Goal: Transaction & Acquisition: Book appointment/travel/reservation

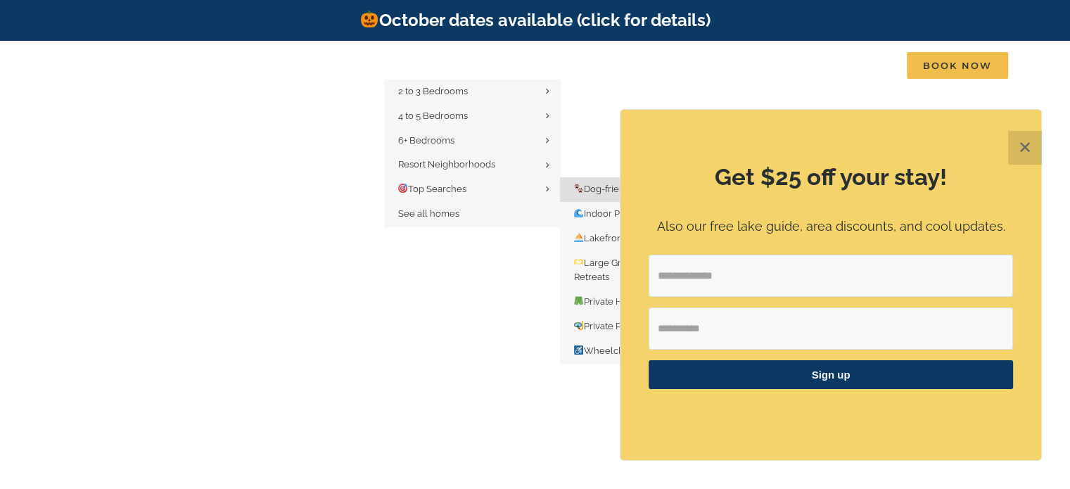
click at [598, 186] on span "Dog-friendly" at bounding box center [606, 189] width 65 height 11
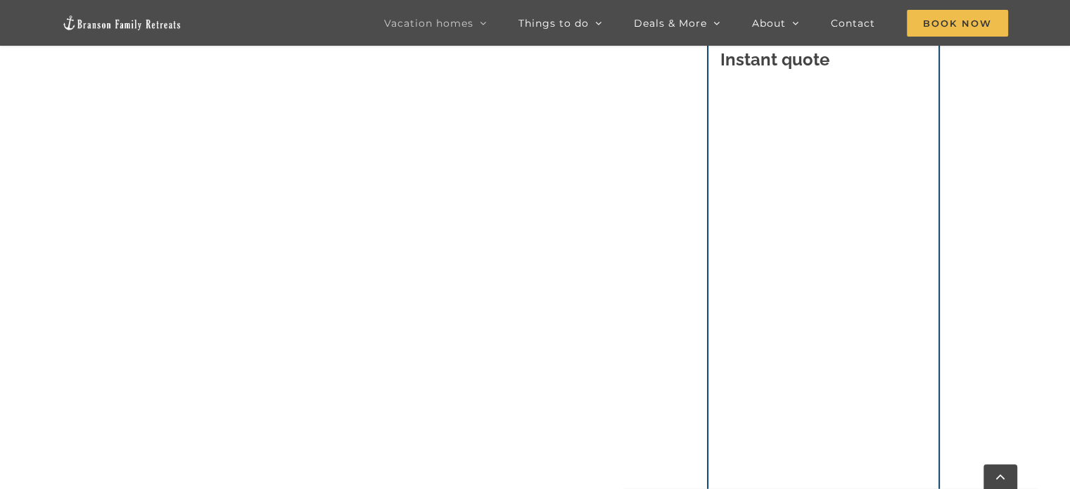
scroll to position [847, 0]
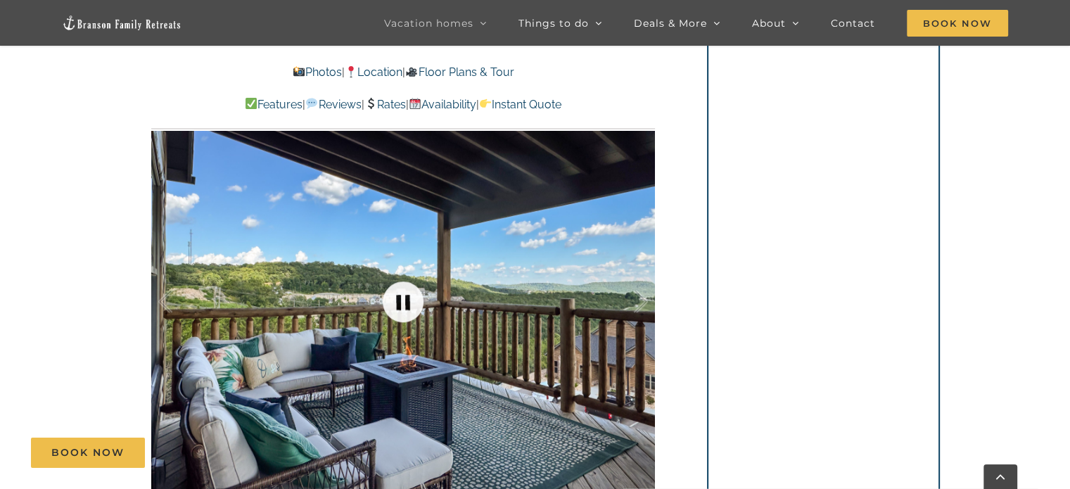
scroll to position [917, 0]
click at [422, 321] on div at bounding box center [402, 300] width 503 height 413
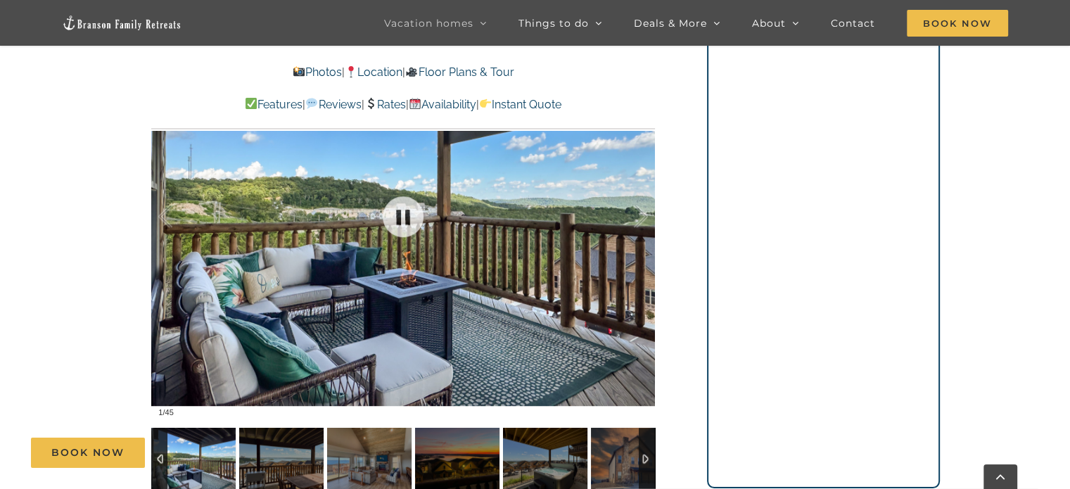
scroll to position [1006, 0]
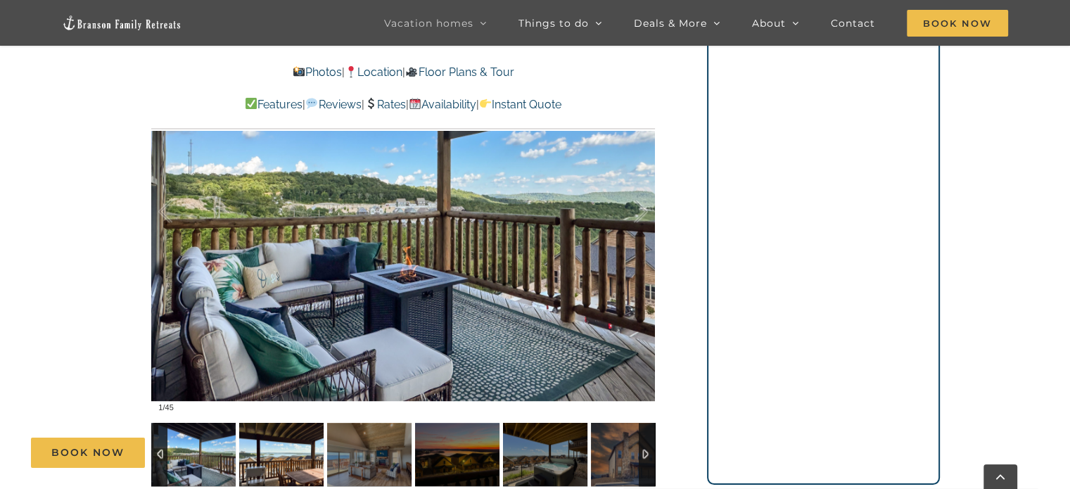
click at [285, 423] on img at bounding box center [281, 454] width 84 height 63
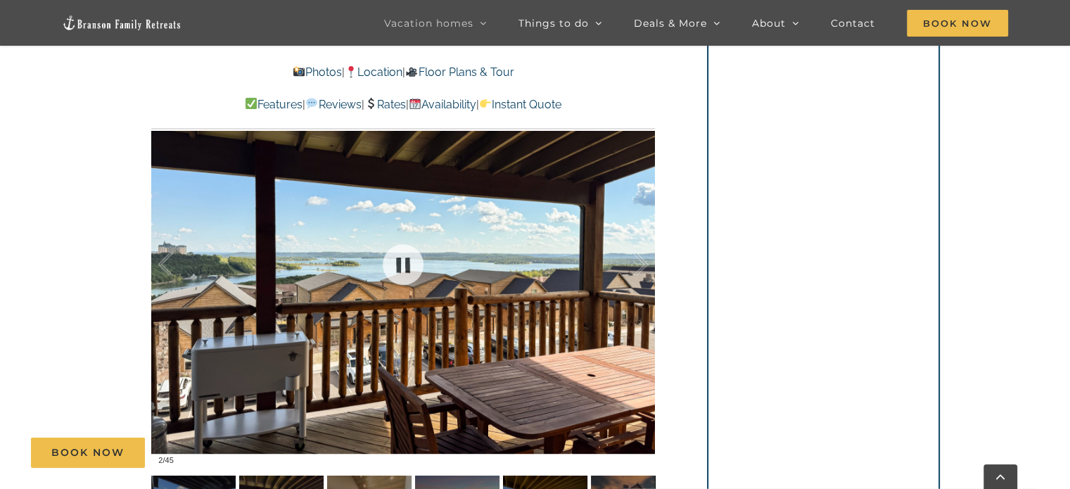
scroll to position [938, 0]
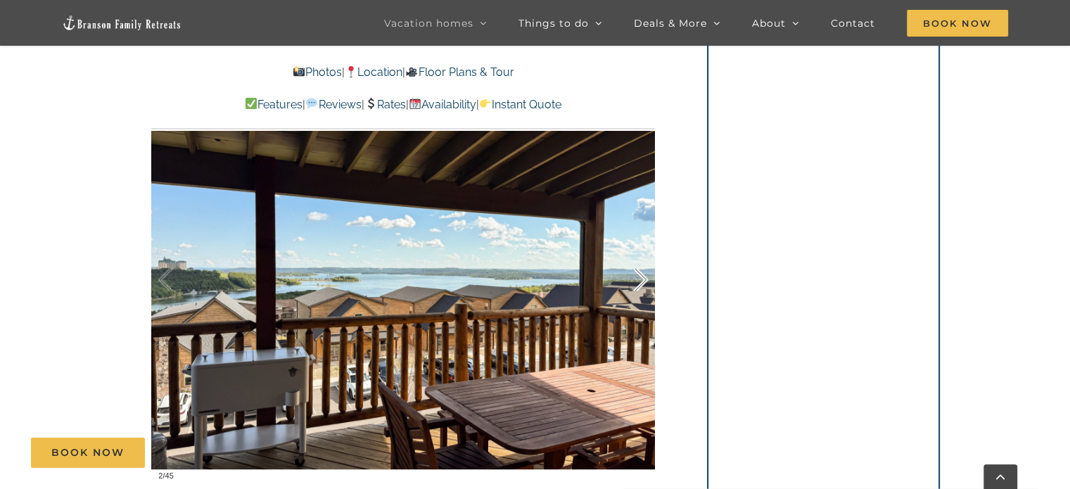
click at [643, 251] on div at bounding box center [626, 279] width 44 height 87
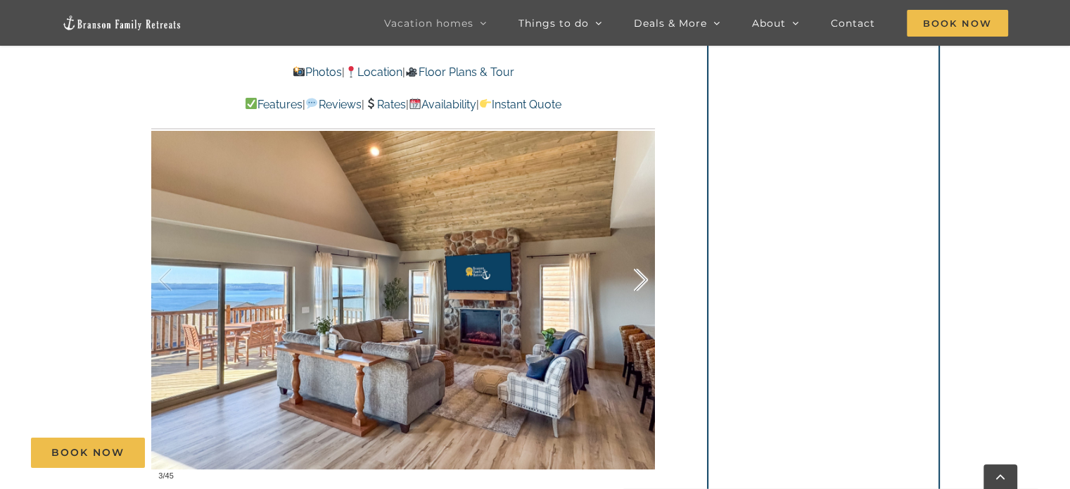
click at [643, 251] on div at bounding box center [626, 279] width 44 height 87
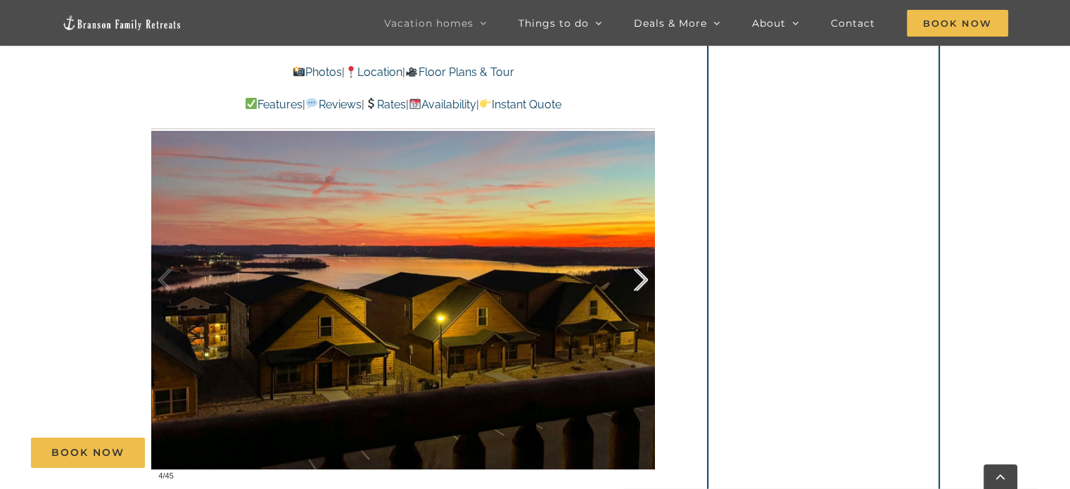
click at [643, 251] on div at bounding box center [626, 279] width 44 height 87
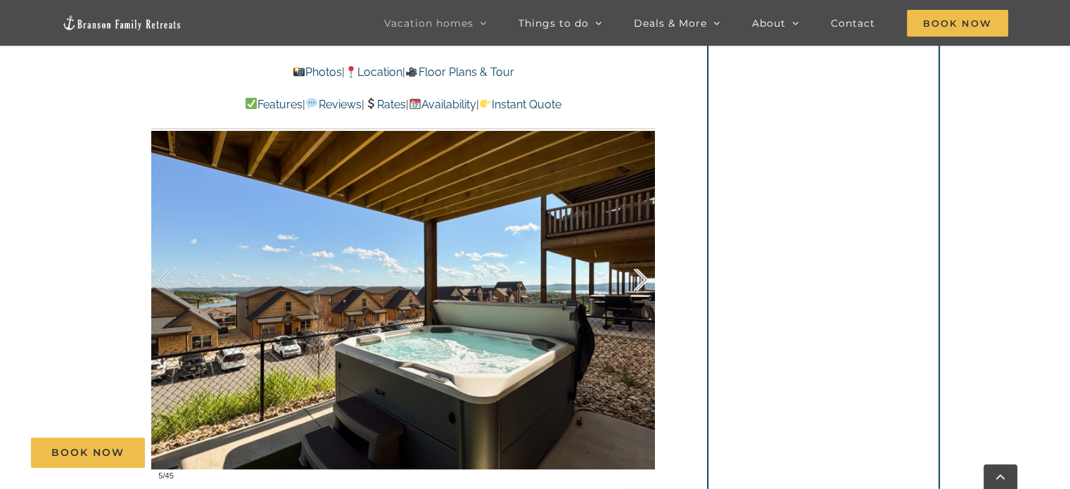
click at [643, 251] on div at bounding box center [626, 279] width 44 height 87
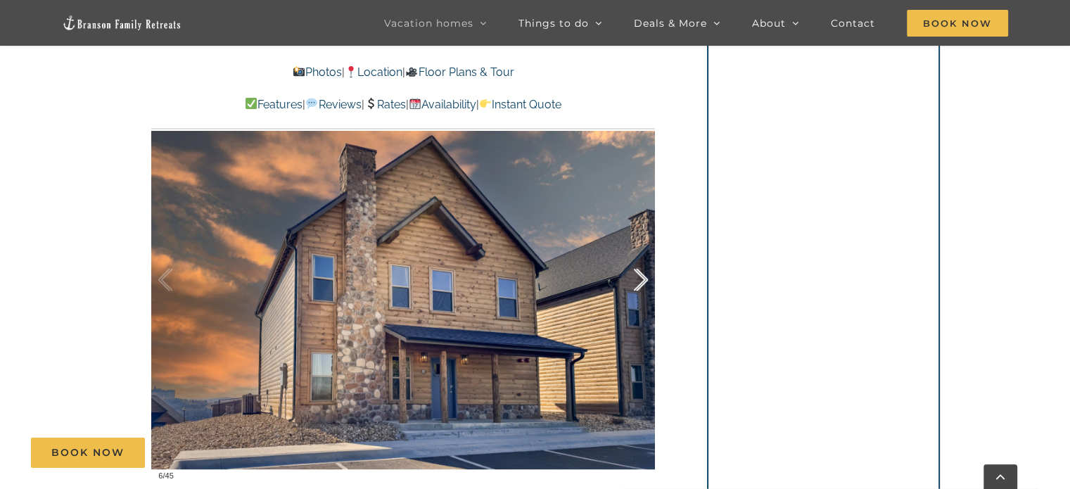
click at [643, 251] on div at bounding box center [626, 279] width 44 height 87
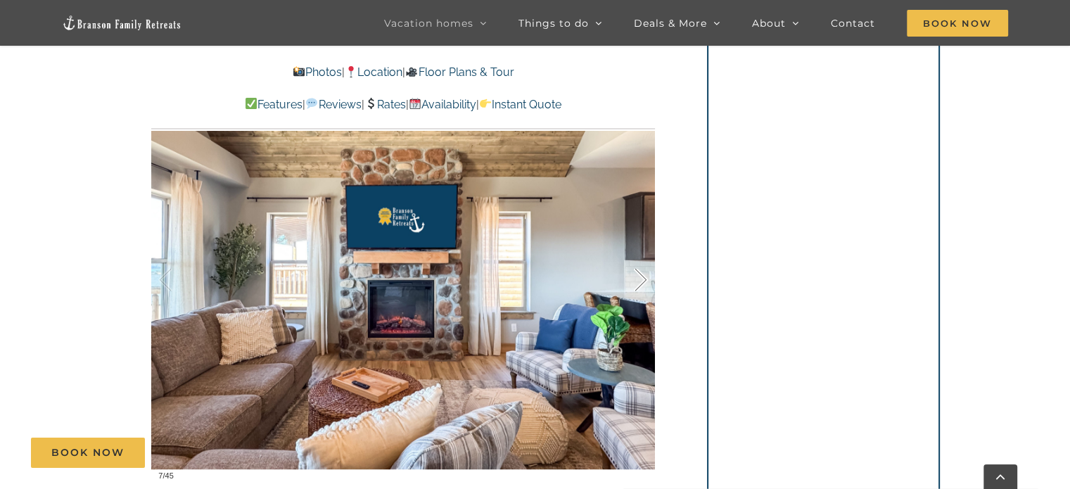
click at [643, 251] on div at bounding box center [626, 279] width 44 height 87
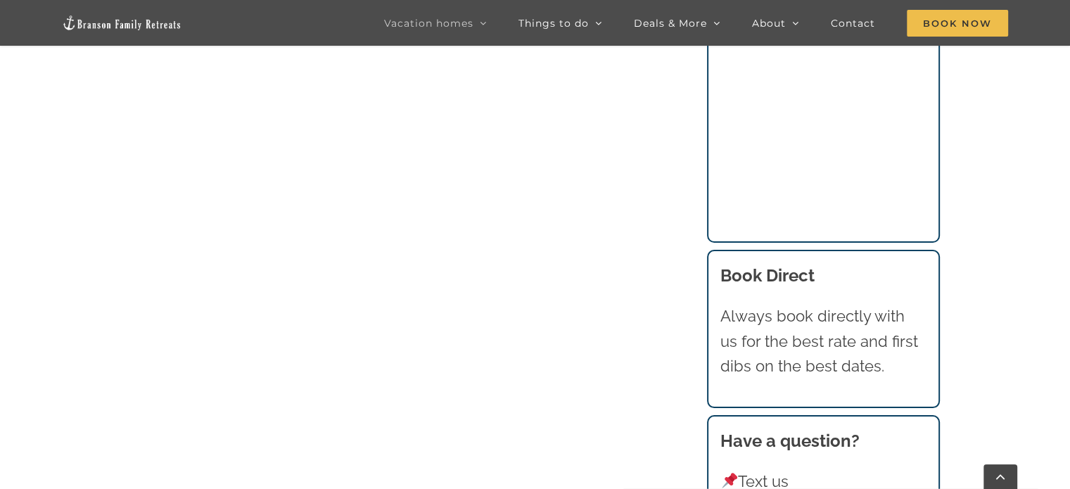
scroll to position [1612, 0]
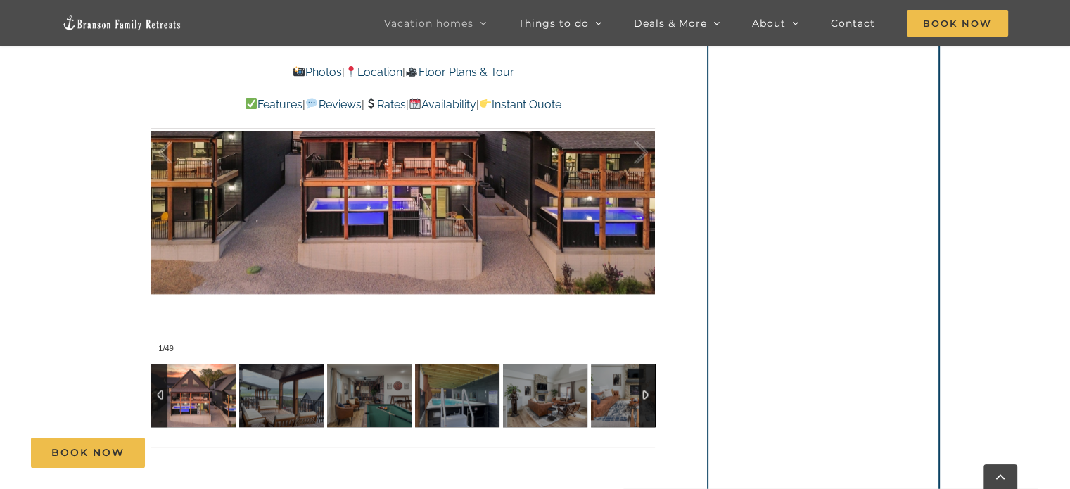
scroll to position [1022, 0]
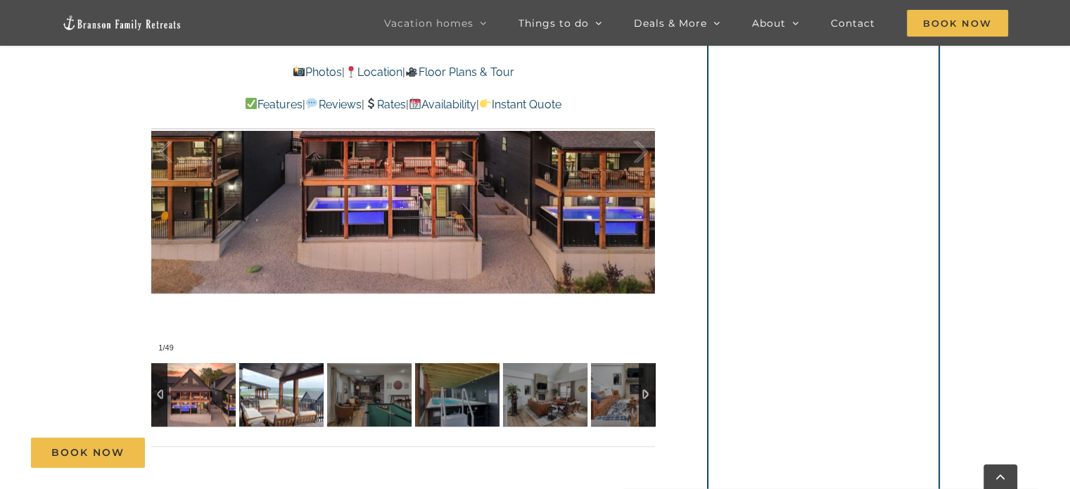
click at [271, 377] on img at bounding box center [281, 394] width 84 height 63
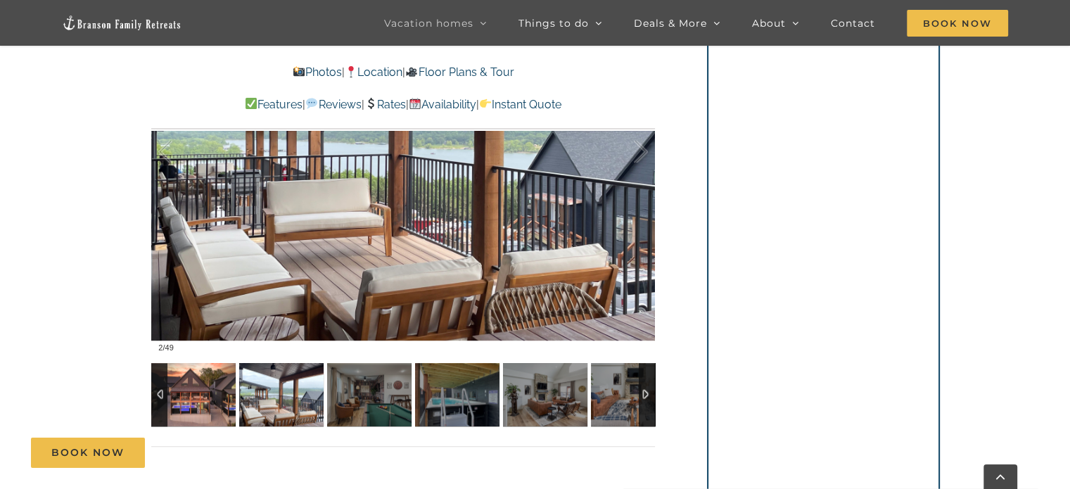
click at [225, 380] on img at bounding box center [193, 394] width 84 height 63
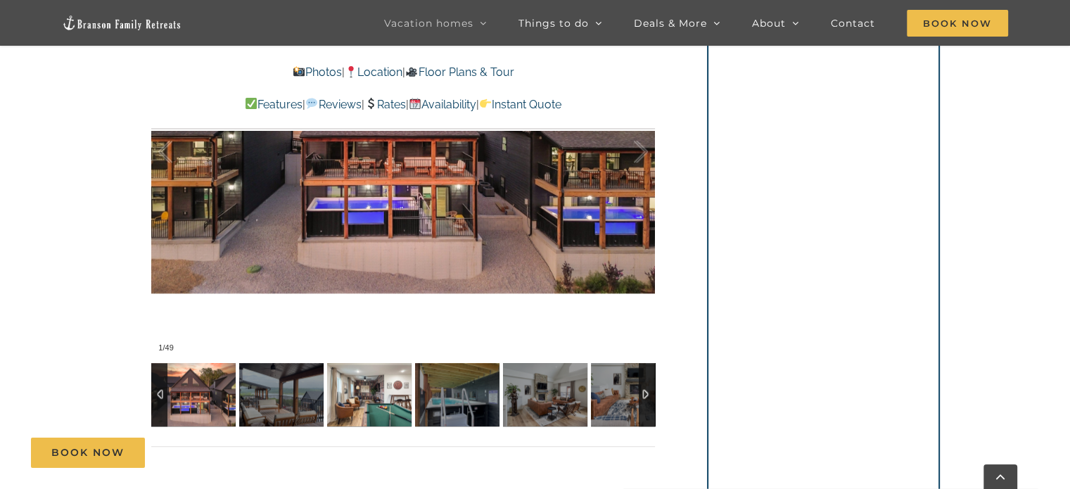
click at [335, 380] on img at bounding box center [369, 394] width 84 height 63
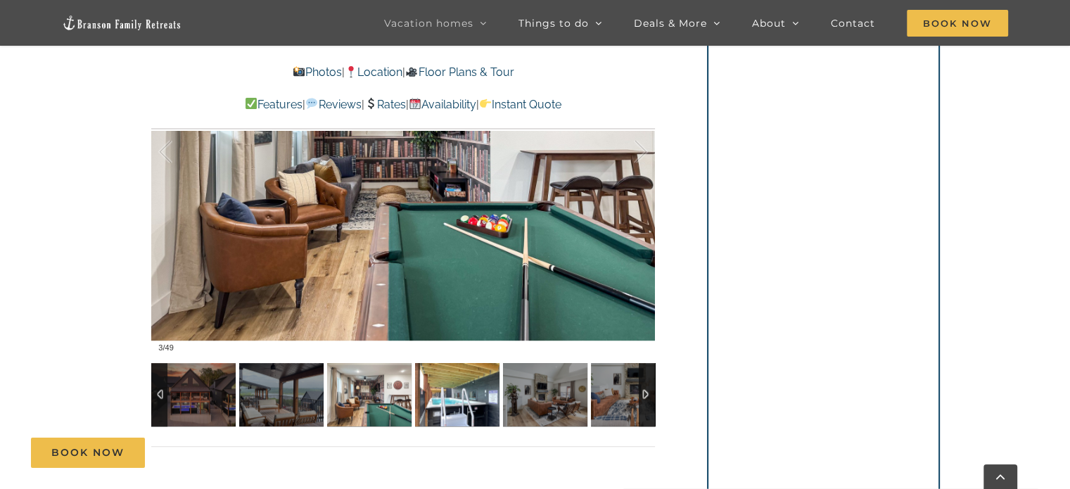
click at [451, 389] on img at bounding box center [457, 394] width 84 height 63
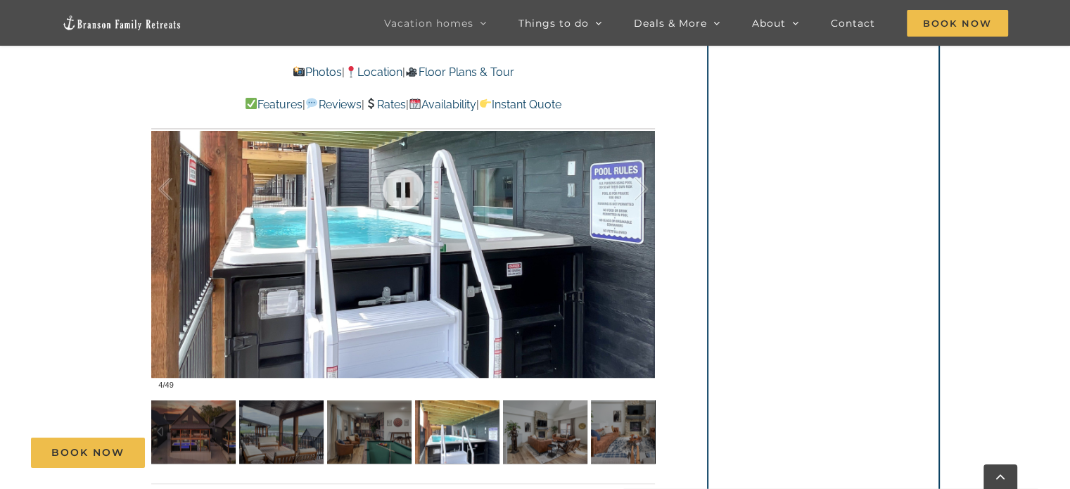
scroll to position [984, 0]
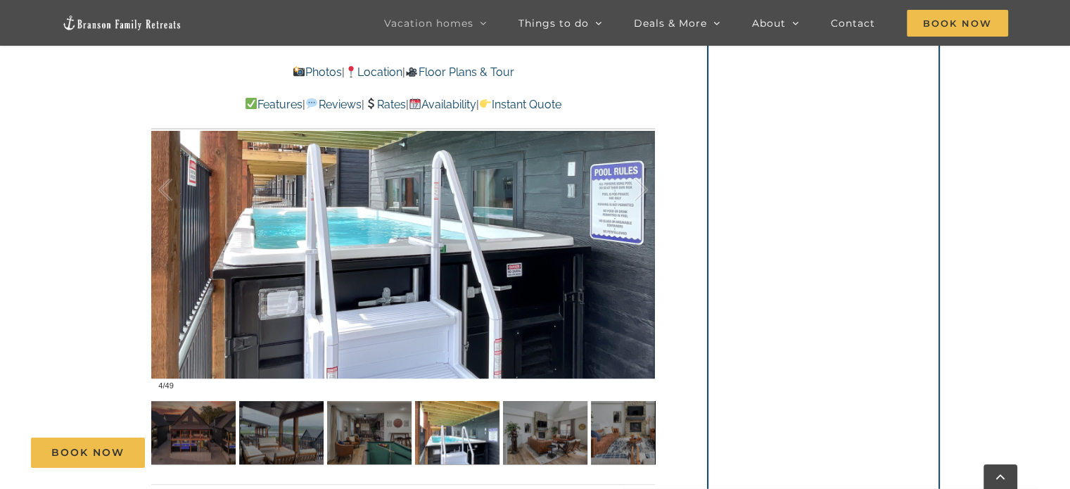
click at [537, 440] on div "Book Now" at bounding box center [545, 452] width 1029 height 30
click at [612, 439] on div "Book Now" at bounding box center [545, 452] width 1029 height 30
click at [560, 445] on div "Book Now" at bounding box center [545, 452] width 1029 height 30
click at [633, 205] on div at bounding box center [626, 189] width 44 height 87
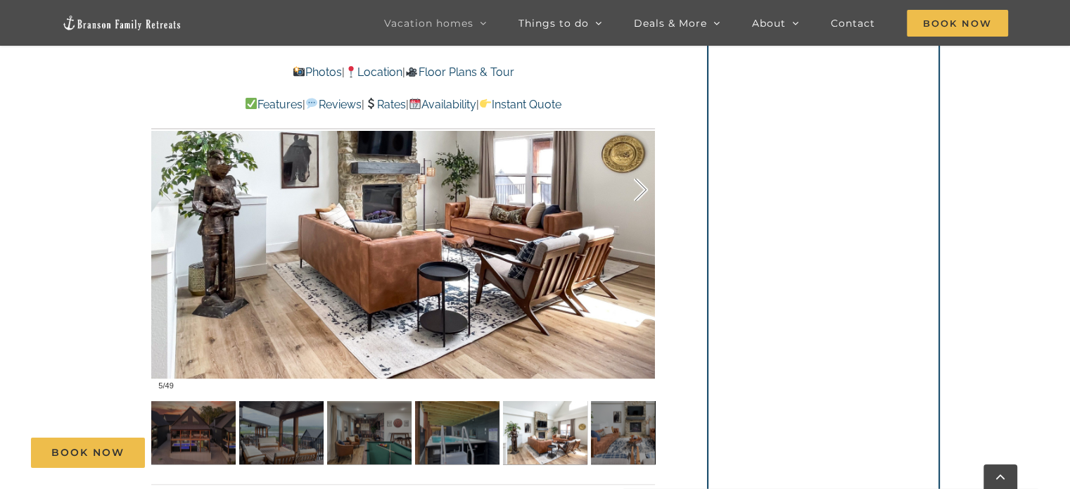
click at [633, 205] on div at bounding box center [626, 189] width 44 height 87
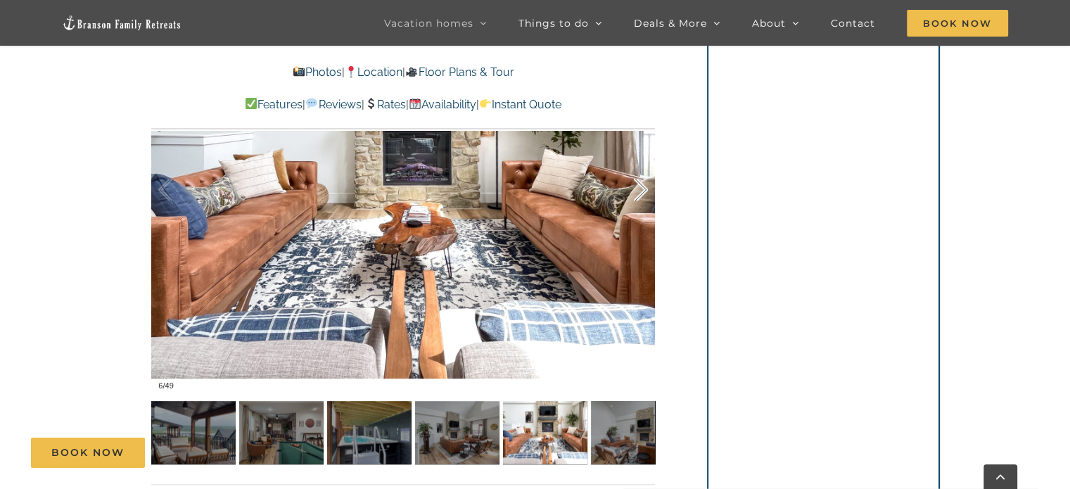
click at [638, 199] on div at bounding box center [626, 189] width 44 height 87
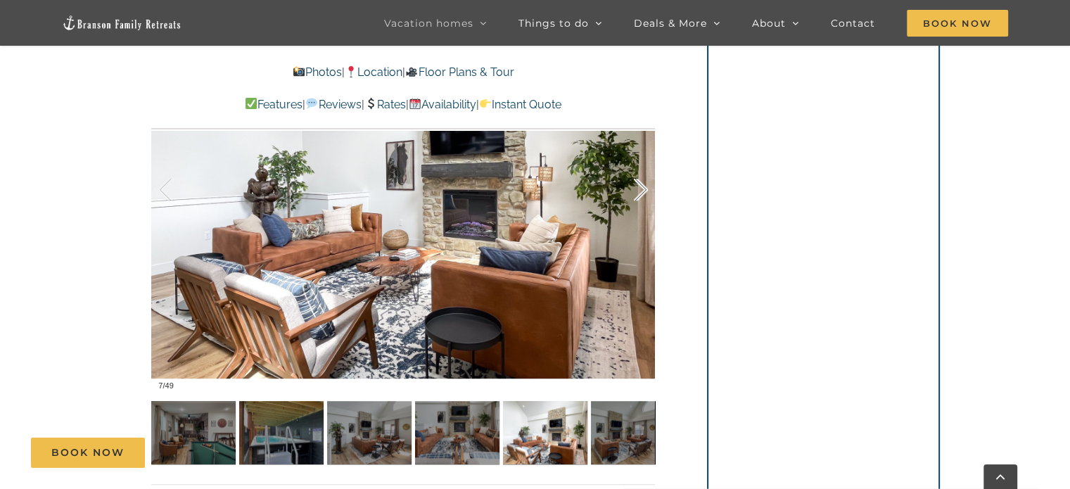
click at [638, 199] on div at bounding box center [626, 189] width 44 height 87
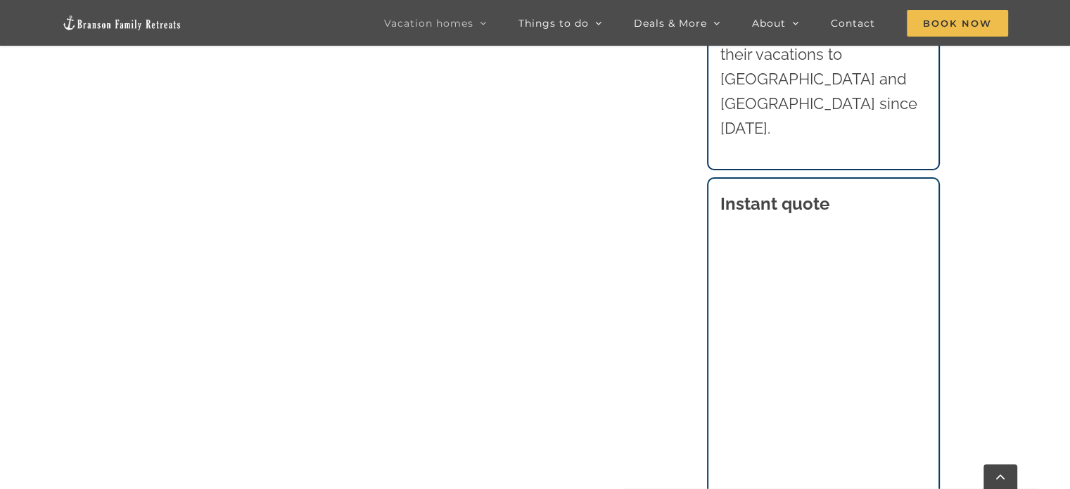
scroll to position [1915, 0]
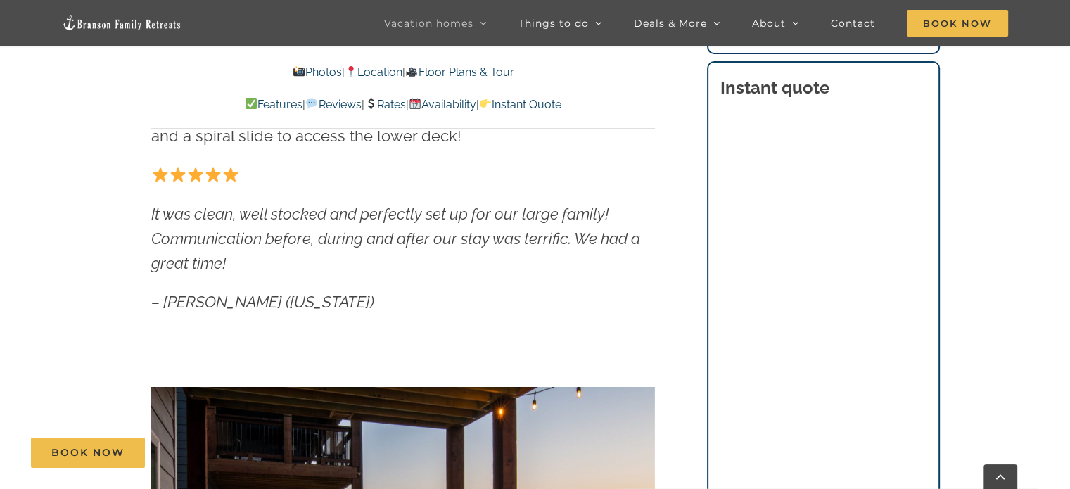
scroll to position [883, 0]
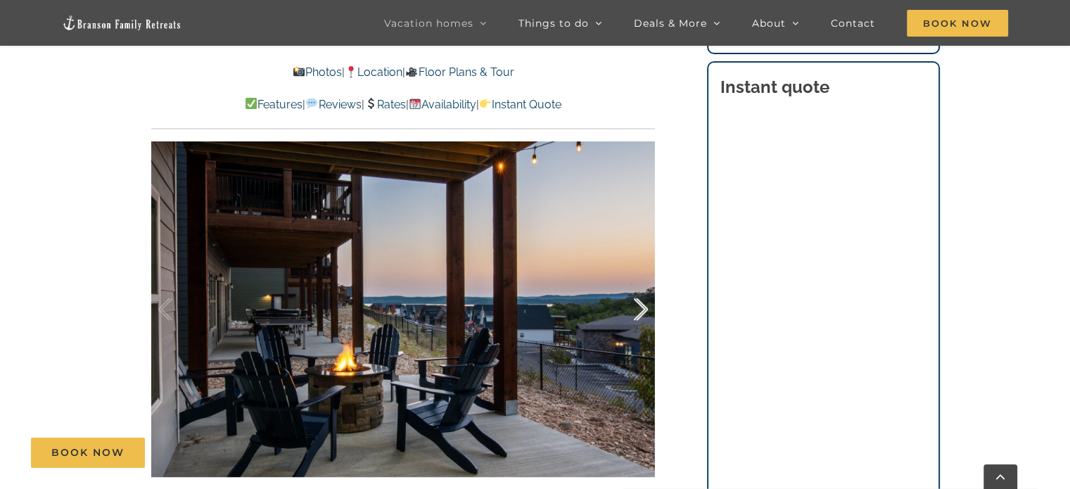
click at [636, 309] on div at bounding box center [626, 309] width 44 height 87
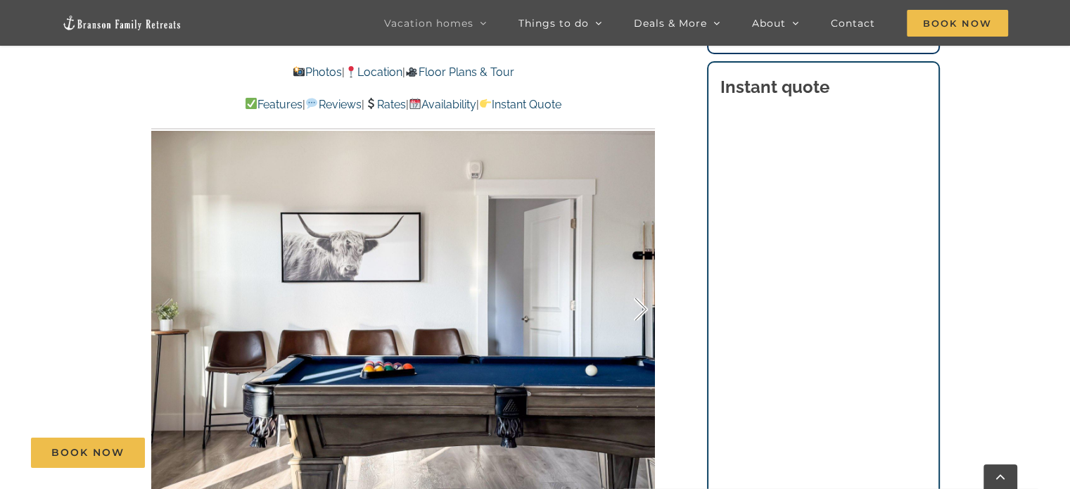
click at [637, 309] on div at bounding box center [626, 309] width 44 height 87
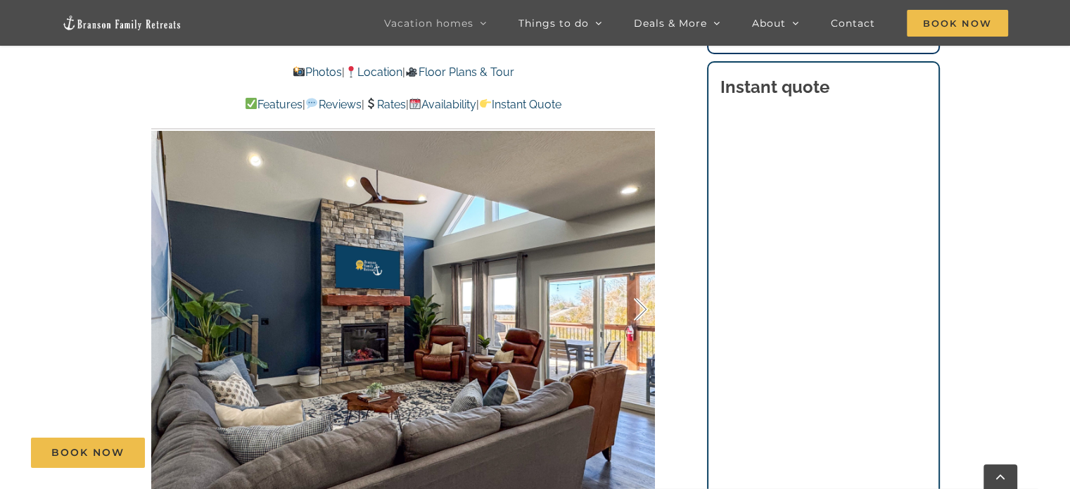
click at [637, 309] on div at bounding box center [626, 309] width 44 height 87
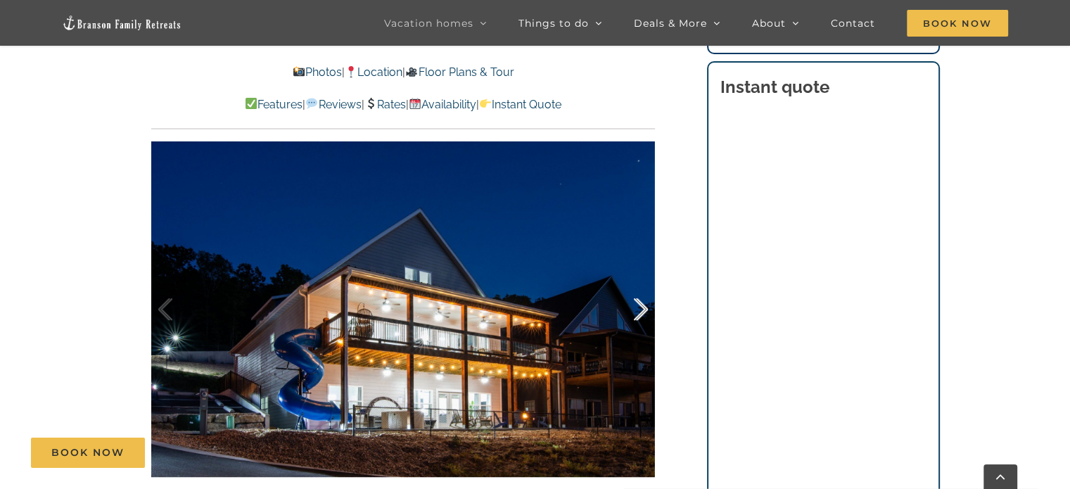
click at [637, 309] on div at bounding box center [626, 309] width 44 height 87
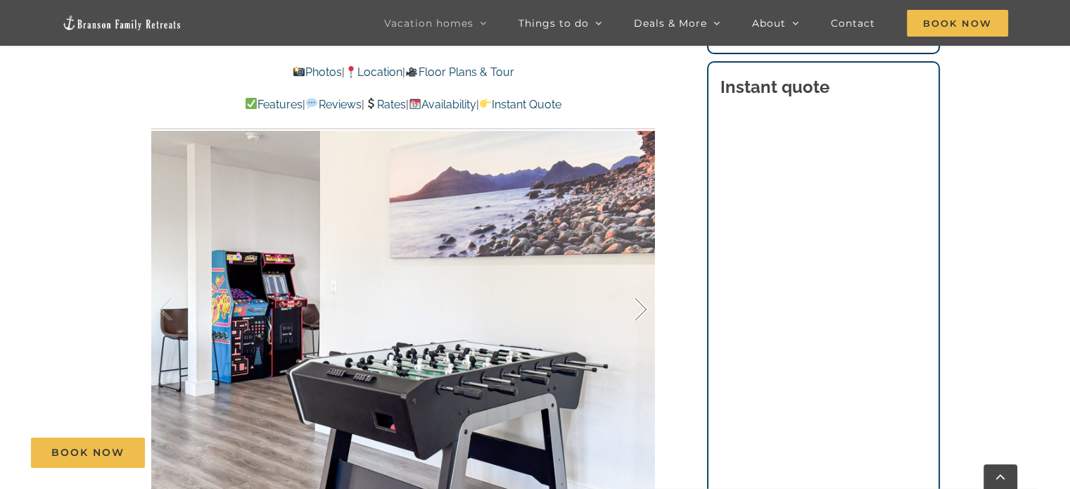
click at [637, 309] on div at bounding box center [626, 309] width 44 height 87
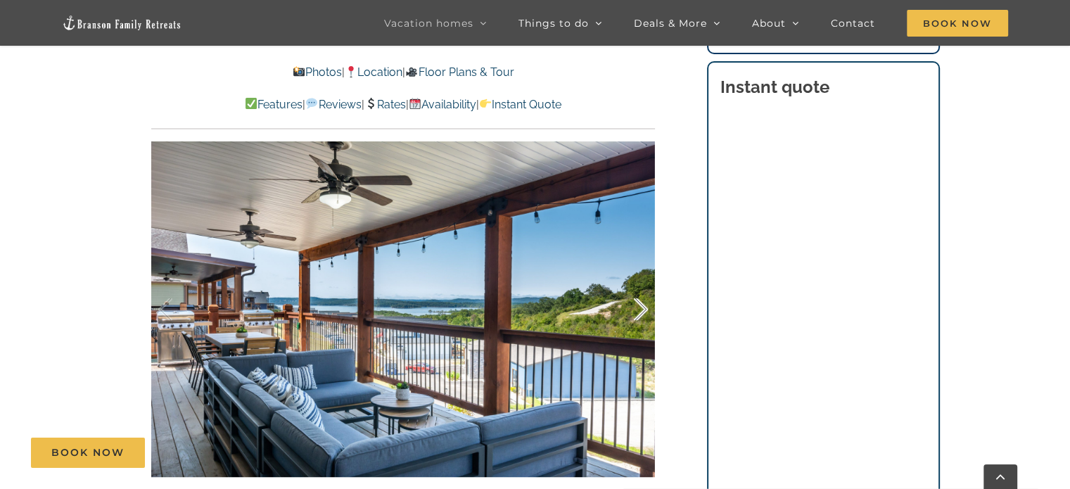
click at [637, 309] on div at bounding box center [626, 309] width 44 height 87
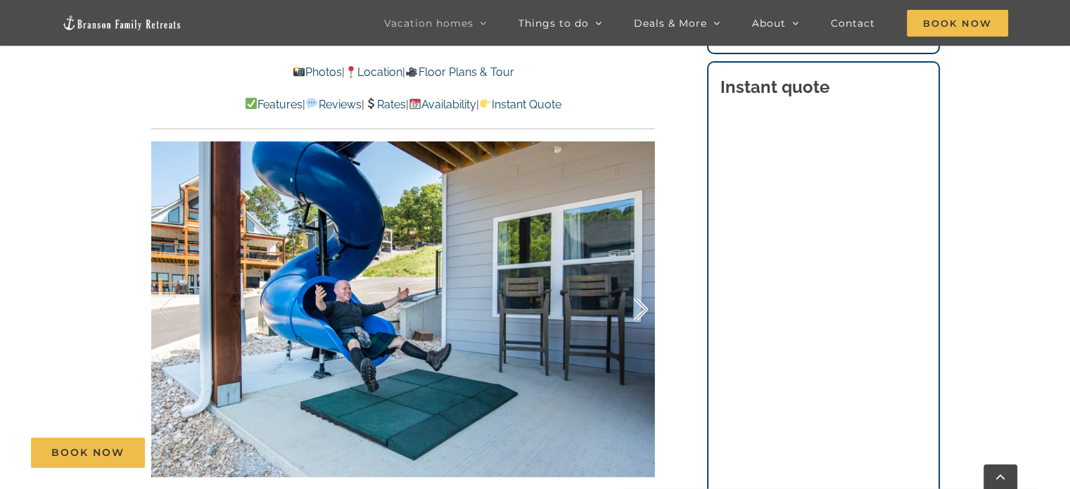
click at [637, 309] on div at bounding box center [626, 309] width 44 height 87
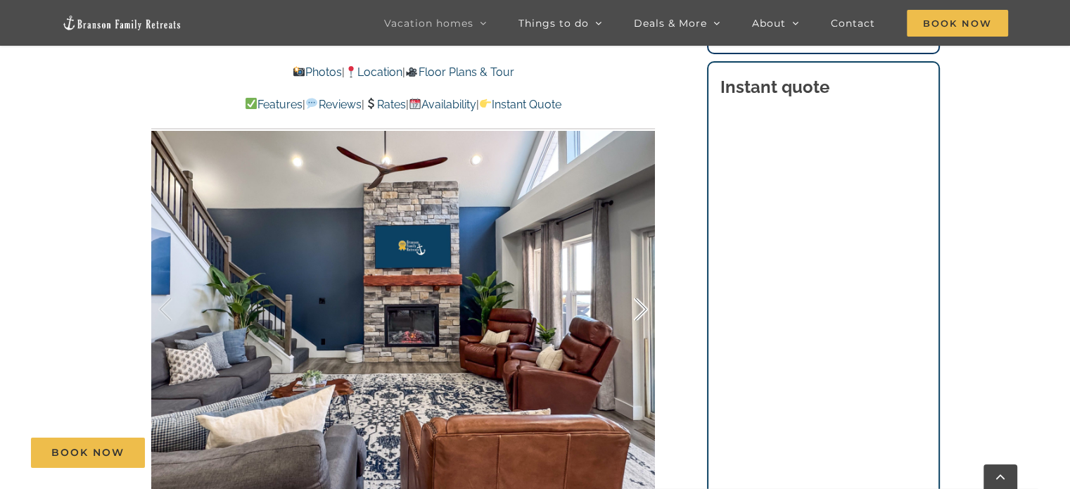
click at [637, 309] on div at bounding box center [626, 309] width 44 height 87
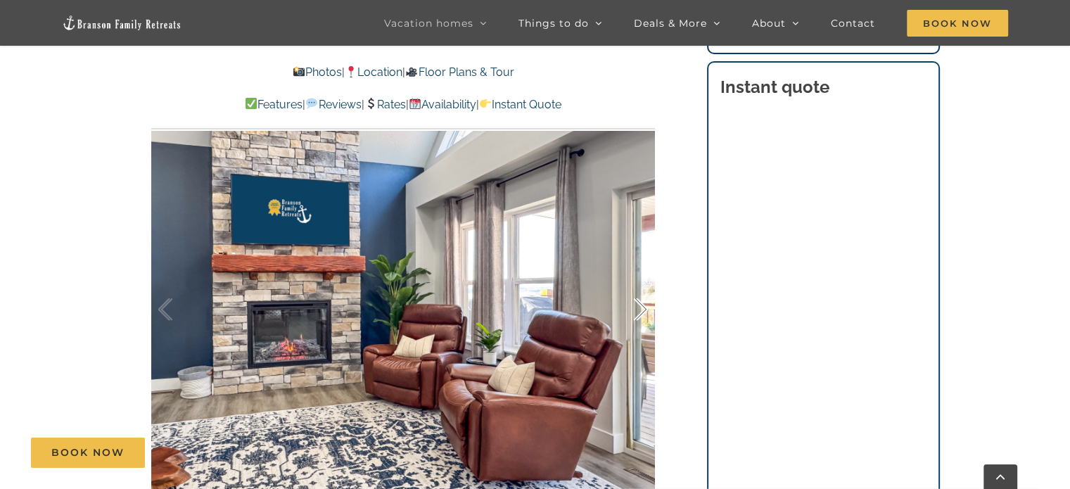
click at [637, 309] on div at bounding box center [626, 309] width 44 height 87
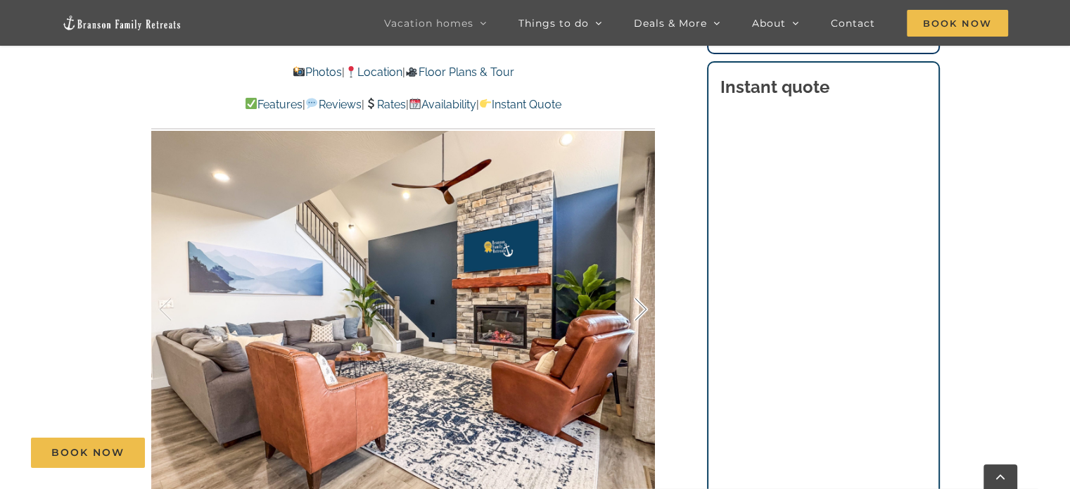
click at [637, 309] on div at bounding box center [626, 309] width 44 height 87
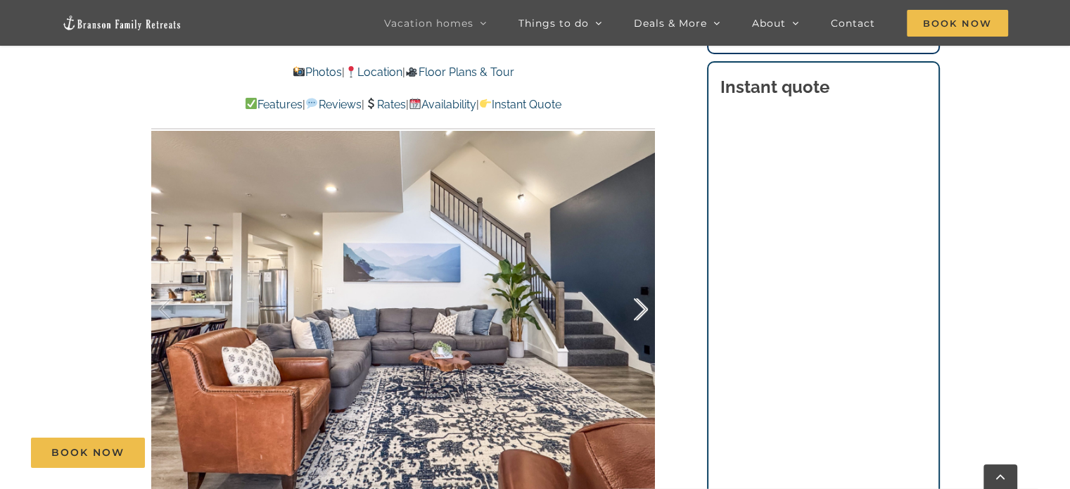
click at [637, 309] on div at bounding box center [626, 309] width 44 height 87
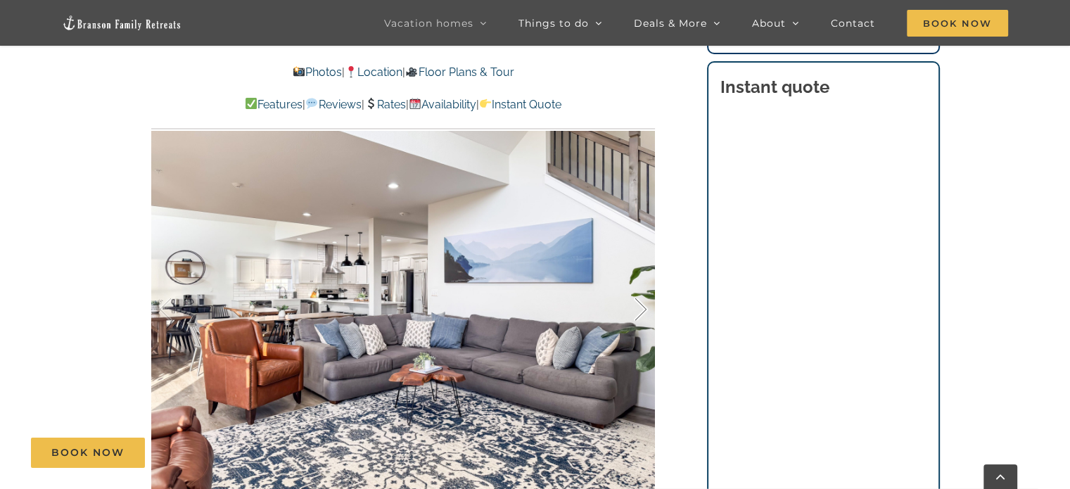
click at [637, 309] on div at bounding box center [626, 309] width 44 height 87
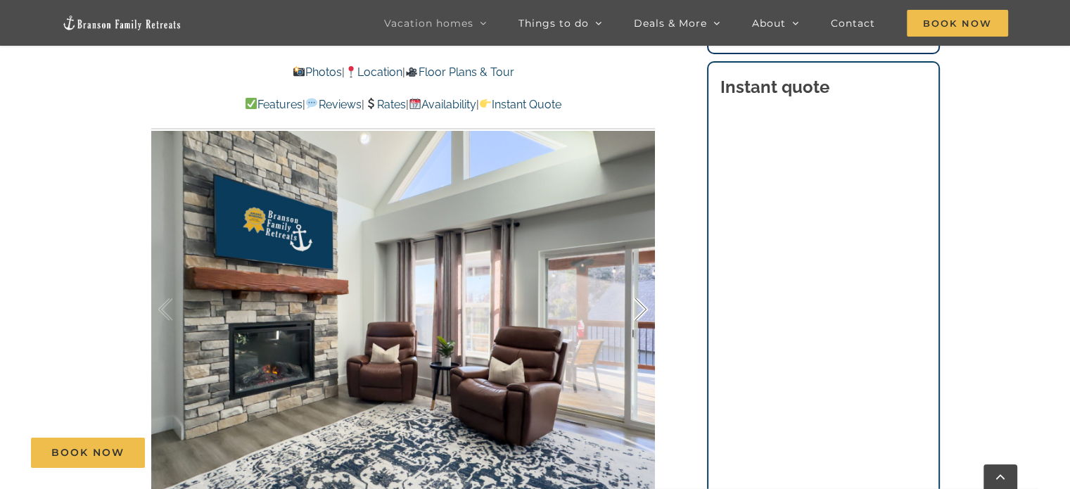
click at [637, 309] on div at bounding box center [626, 309] width 44 height 87
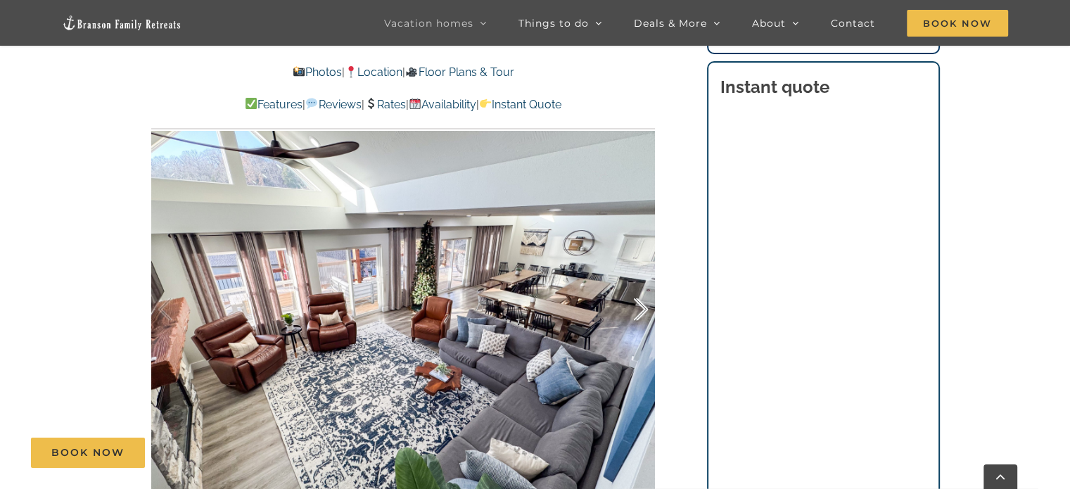
click at [637, 309] on div at bounding box center [626, 309] width 44 height 87
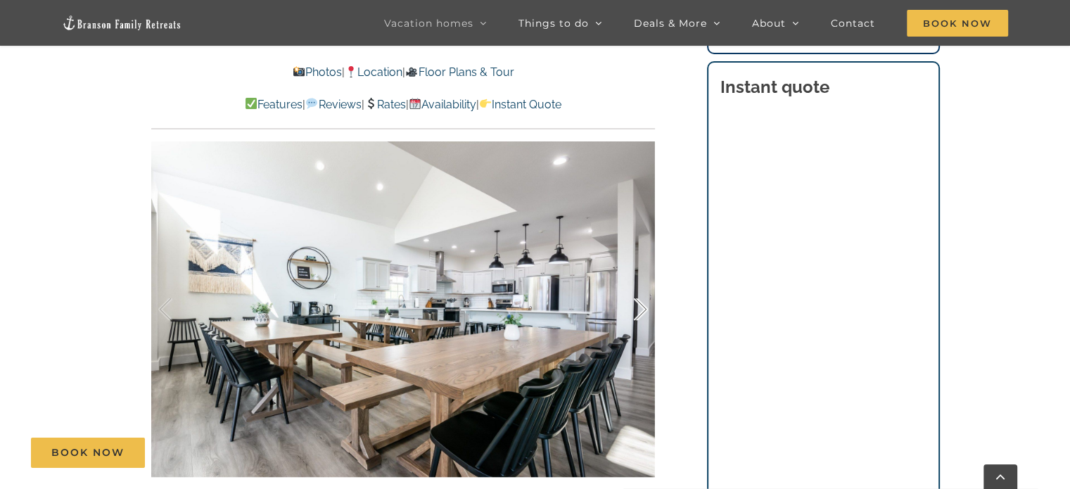
click at [637, 309] on div at bounding box center [626, 309] width 44 height 87
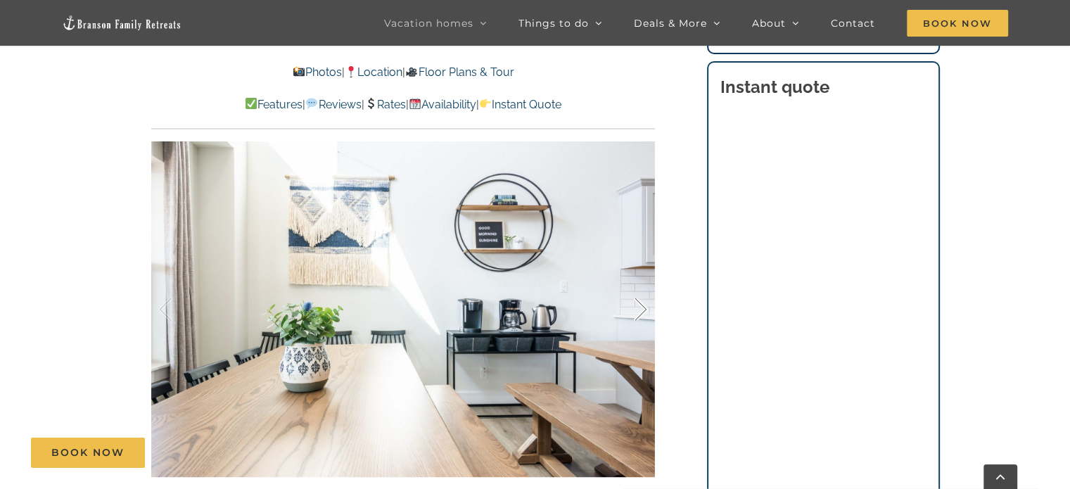
click at [637, 309] on div at bounding box center [626, 309] width 44 height 87
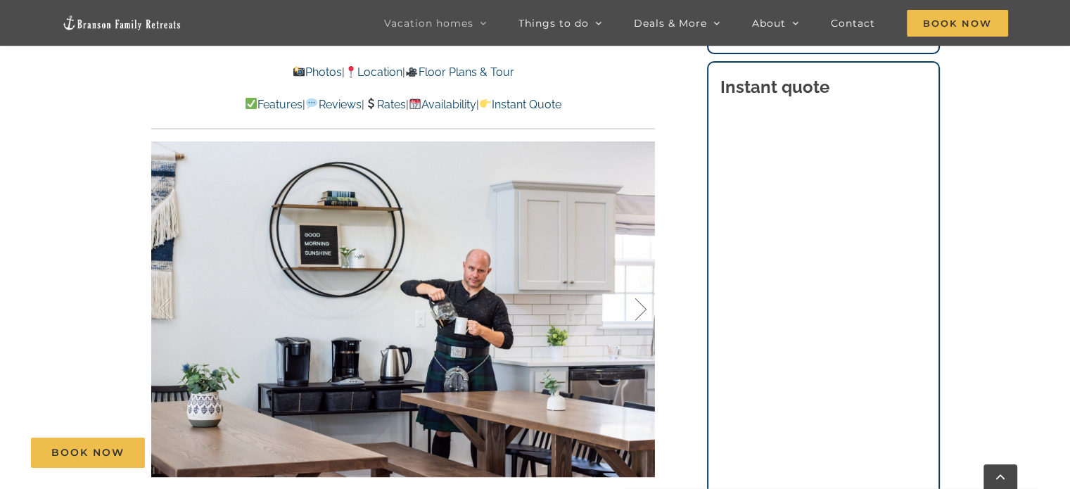
click at [637, 309] on div at bounding box center [626, 309] width 44 height 87
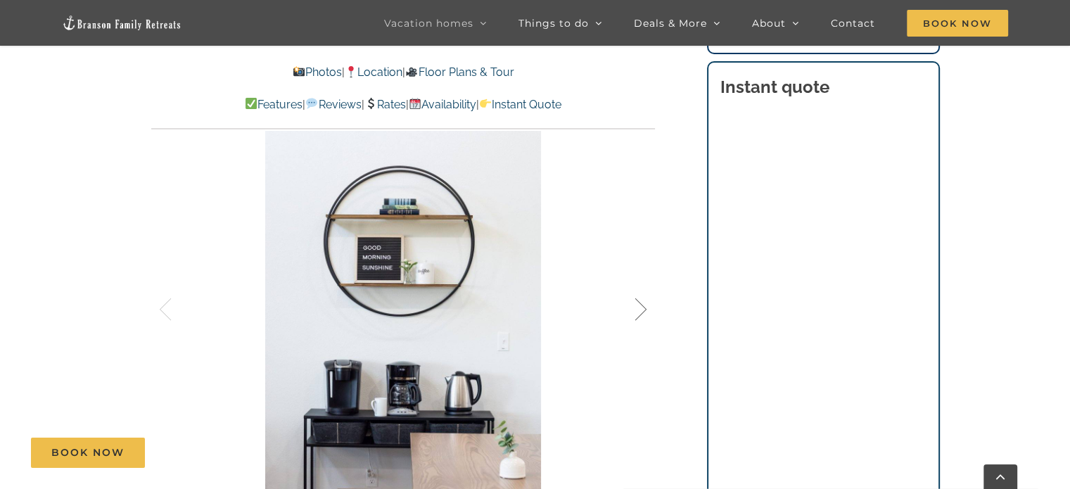
click at [637, 309] on div at bounding box center [626, 309] width 44 height 87
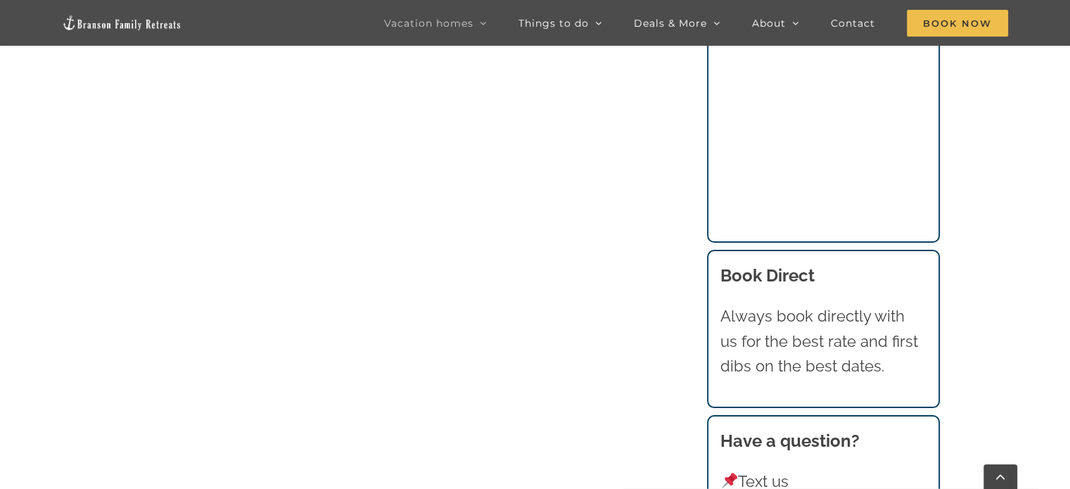
scroll to position [1504, 0]
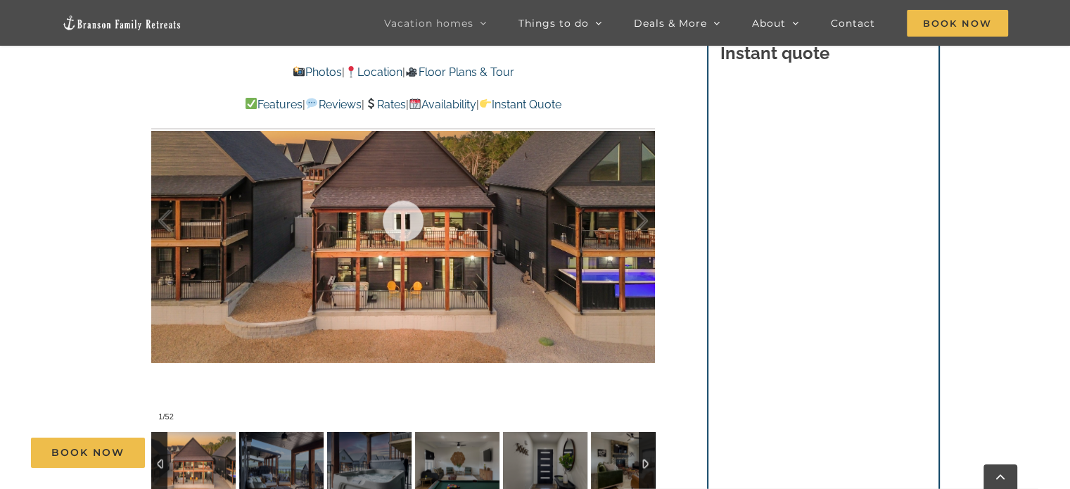
scroll to position [899, 0]
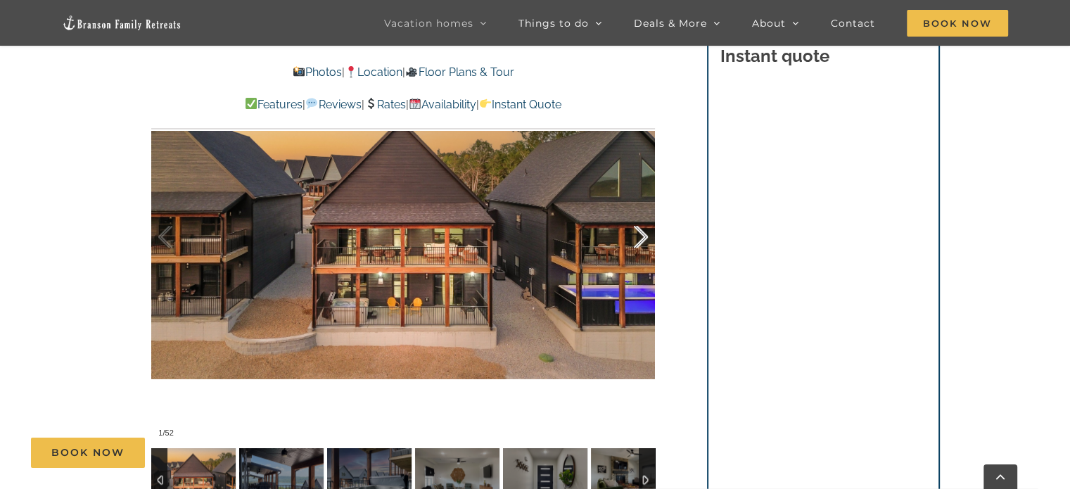
click at [635, 243] on div at bounding box center [626, 236] width 44 height 87
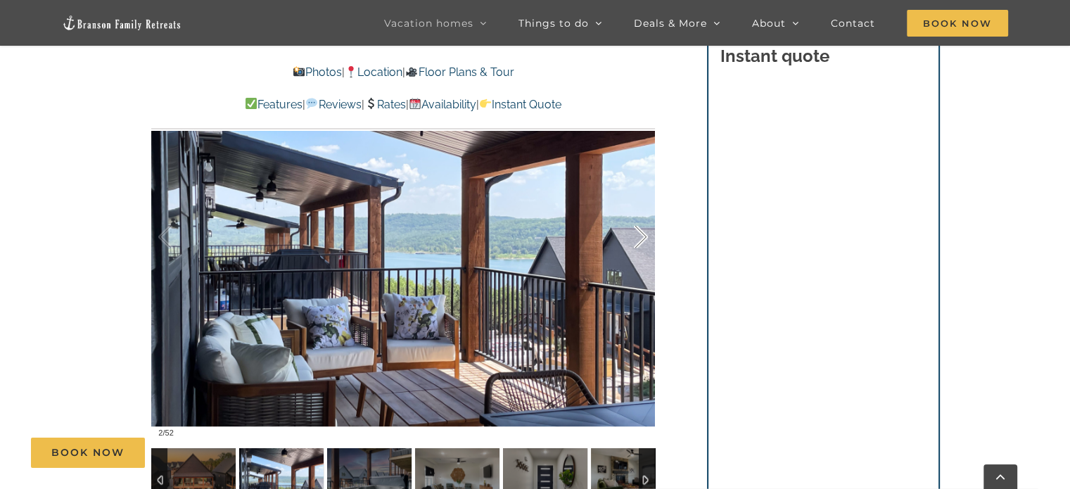
click at [635, 243] on div at bounding box center [626, 236] width 44 height 87
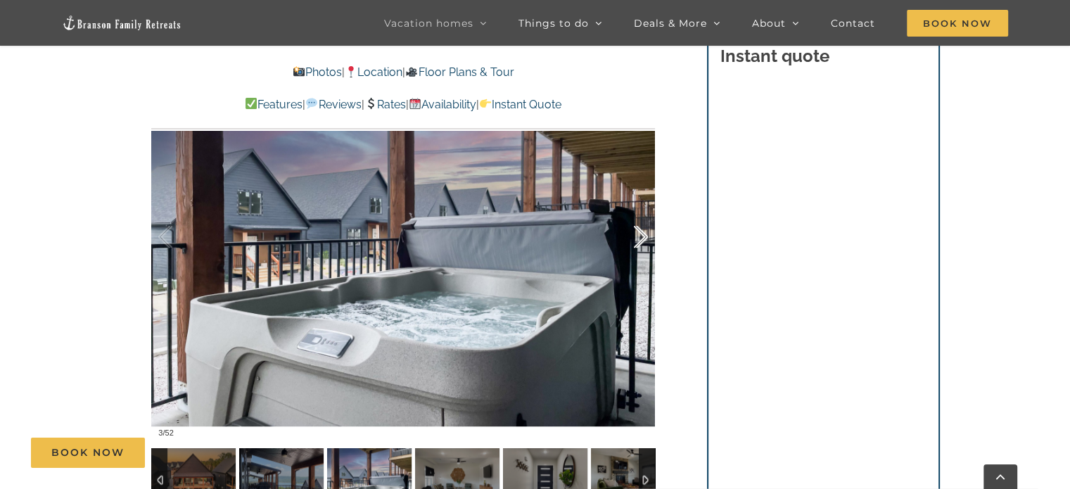
click at [635, 243] on div at bounding box center [626, 236] width 44 height 87
